Goal: Information Seeking & Learning: Understand process/instructions

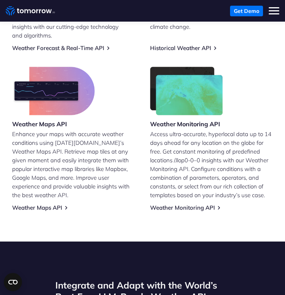
scroll to position [319, 0]
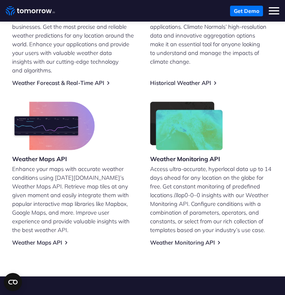
click at [194, 115] on img at bounding box center [186, 125] width 73 height 48
click at [185, 239] on link "Weather Monitoring API" at bounding box center [182, 242] width 65 height 7
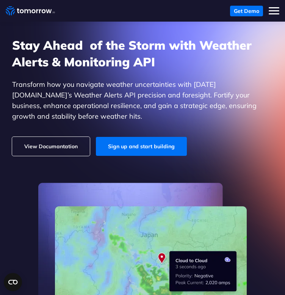
click at [73, 149] on link "View Documantation" at bounding box center [51, 146] width 78 height 19
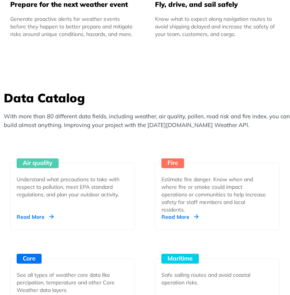
scroll to position [706, 0]
